Goal: Transaction & Acquisition: Purchase product/service

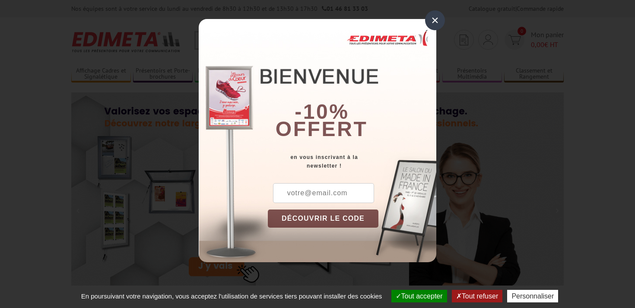
click at [436, 17] on div "×" at bounding box center [435, 20] width 20 height 20
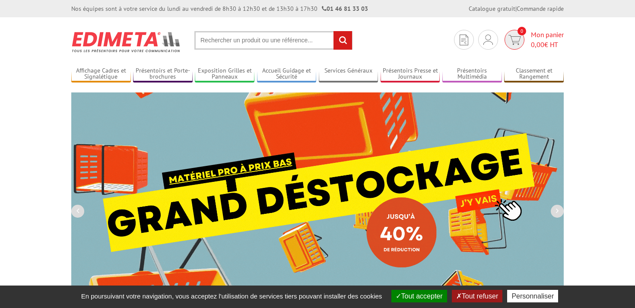
click at [556, 36] on span "Mon panier 0,00 € HT" at bounding box center [547, 40] width 33 height 20
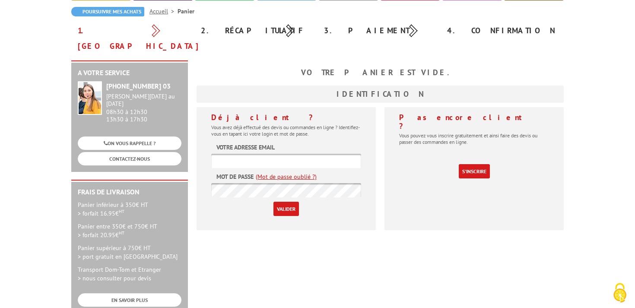
scroll to position [84, 0]
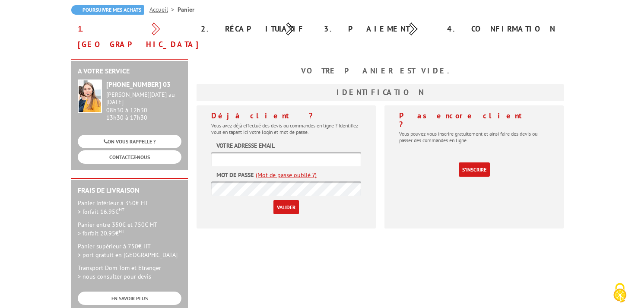
type input "[EMAIL_ADDRESS][DOMAIN_NAME]"
click at [269, 152] on input "[EMAIL_ADDRESS][DOMAIN_NAME]" at bounding box center [286, 159] width 150 height 14
drag, startPoint x: 268, startPoint y: 146, endPoint x: 206, endPoint y: 145, distance: 61.4
click at [206, 145] on div "Déjà client ? Vous avez déjà effectué des devis ou commandes en ligne ? Identif…" at bounding box center [286, 166] width 179 height 123
